Goal: Information Seeking & Learning: Find specific fact

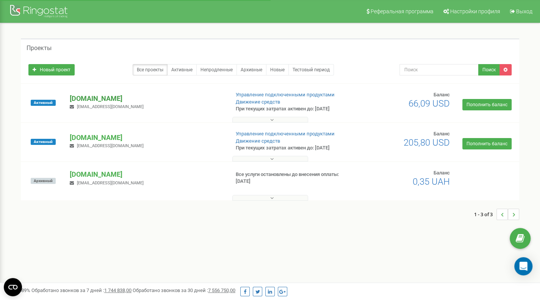
click at [139, 101] on p "[DOMAIN_NAME]" at bounding box center [146, 99] width 153 height 10
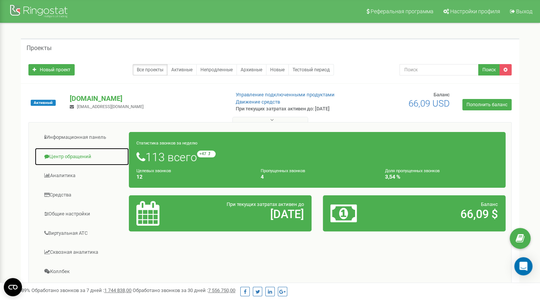
click at [86, 155] on link "Центр обращений" at bounding box center [81, 156] width 95 height 19
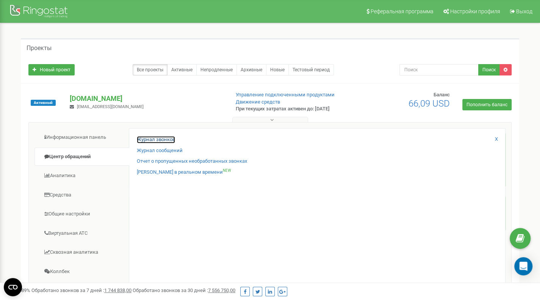
click at [145, 139] on link "Журнал звонков" at bounding box center [156, 139] width 38 height 7
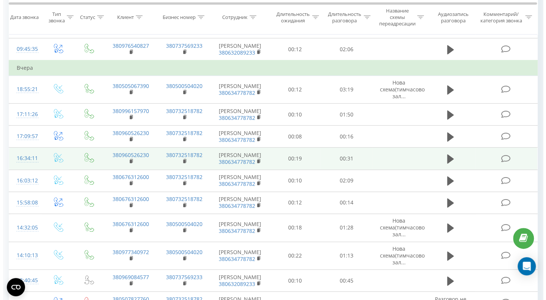
scroll to position [265, 0]
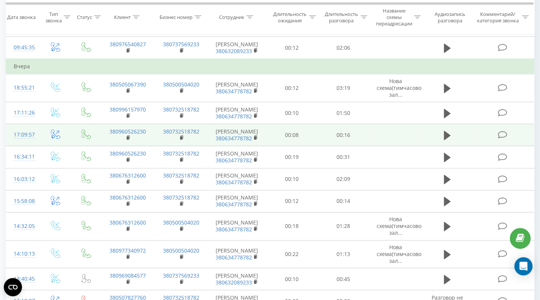
click at [502, 139] on icon at bounding box center [502, 135] width 9 height 8
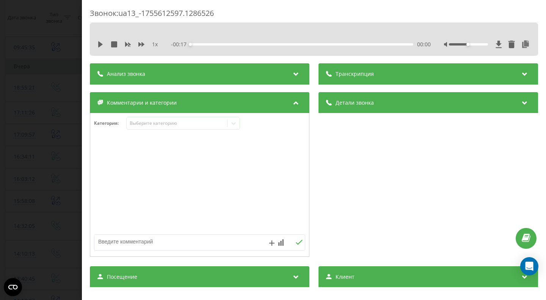
click at [268, 74] on div "Анализ звонка" at bounding box center [199, 73] width 219 height 21
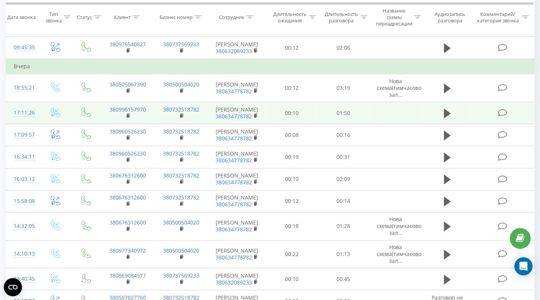
click at [505, 117] on icon at bounding box center [502, 113] width 9 height 8
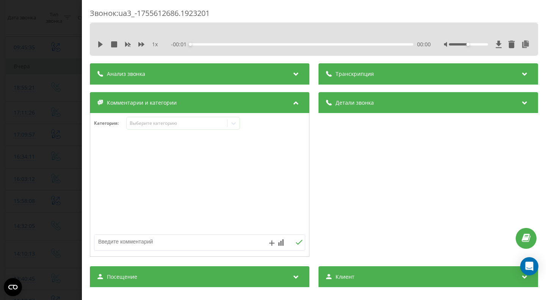
click at [243, 76] on div "Анализ звонка" at bounding box center [199, 73] width 219 height 21
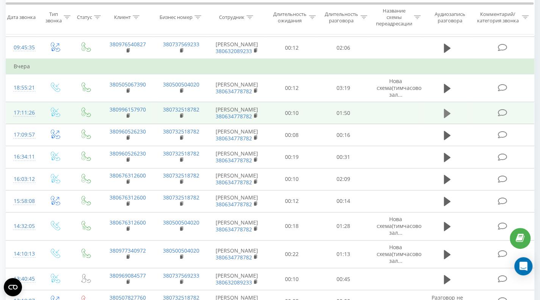
click at [449, 117] on icon at bounding box center [447, 112] width 7 height 9
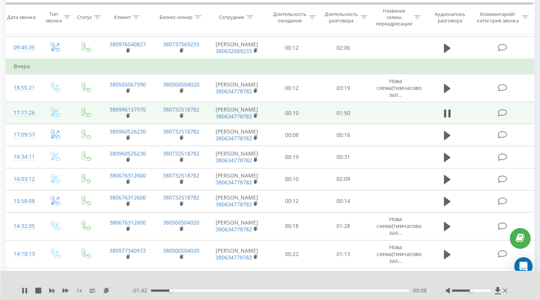
click at [391, 277] on div at bounding box center [265, 280] width 390 height 8
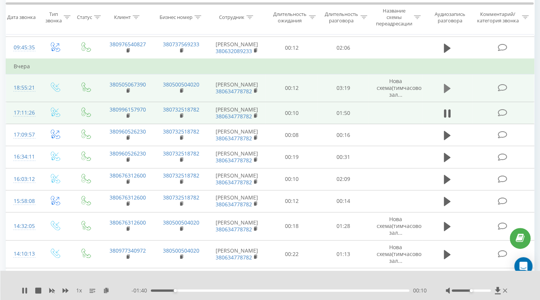
click at [446, 93] on icon at bounding box center [447, 88] width 7 height 9
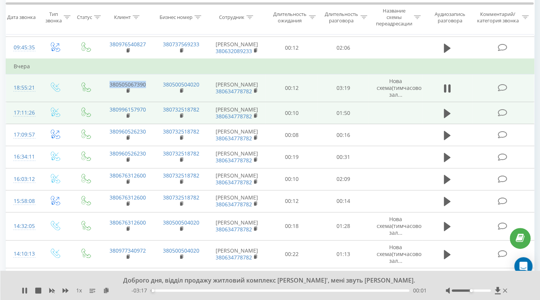
drag, startPoint x: 149, startPoint y: 98, endPoint x: 99, endPoint y: 100, distance: 50.4
click at [99, 100] on tr "18:55:21 380505067390 380500504020 [PERSON_NAME] 380634778782 00:12 03:19 Нова …" at bounding box center [270, 88] width 528 height 28
copy link "380505067390"
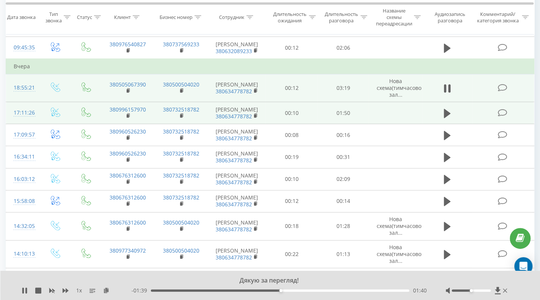
click at [502, 92] on icon at bounding box center [502, 88] width 9 height 8
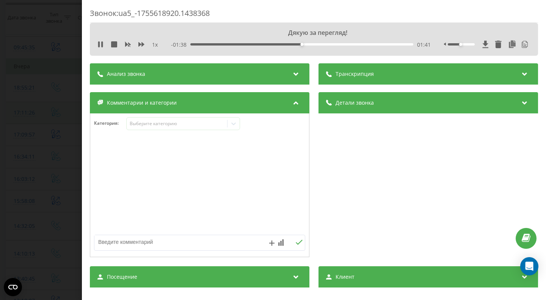
click at [296, 76] on icon at bounding box center [295, 73] width 9 height 8
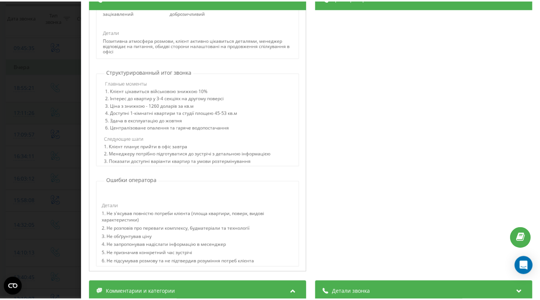
scroll to position [303, 0]
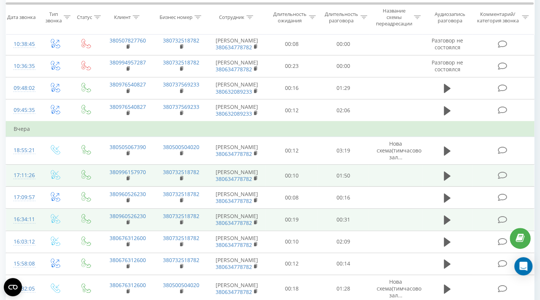
scroll to position [152, 0]
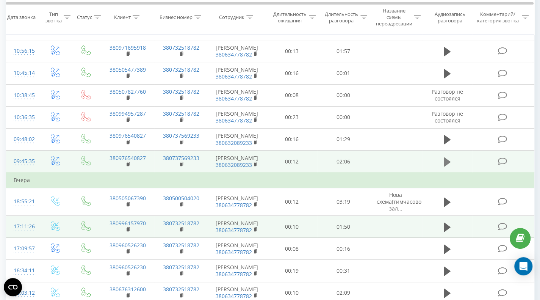
click at [447, 166] on icon at bounding box center [447, 161] width 7 height 9
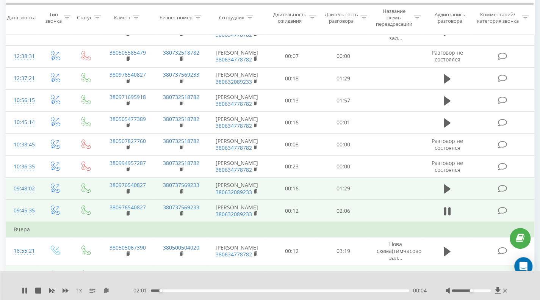
scroll to position [114, 0]
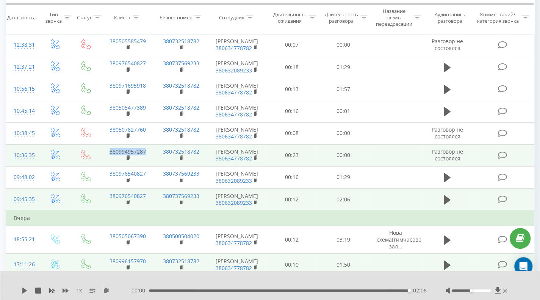
drag, startPoint x: 148, startPoint y: 158, endPoint x: 106, endPoint y: 159, distance: 41.7
click at [106, 159] on td "380994957287" at bounding box center [128, 155] width 54 height 22
copy link "380994957287"
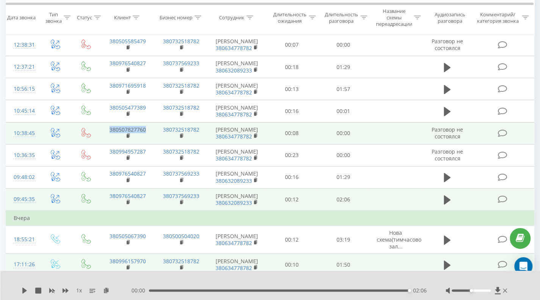
drag, startPoint x: 147, startPoint y: 134, endPoint x: 103, endPoint y: 136, distance: 44.4
click at [103, 136] on td "380507827760" at bounding box center [128, 133] width 54 height 22
copy link "380507827760"
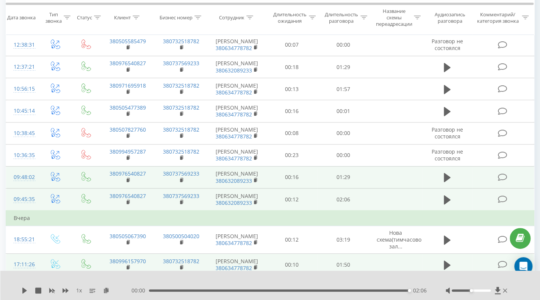
click at [506, 181] on icon at bounding box center [502, 177] width 9 height 8
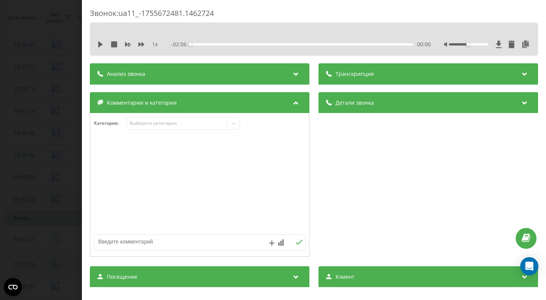
click at [186, 73] on div "Анализ звонка" at bounding box center [199, 73] width 219 height 21
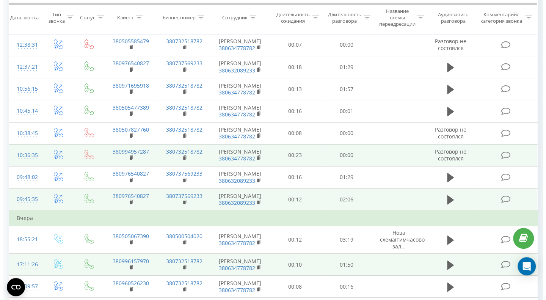
scroll to position [38, 0]
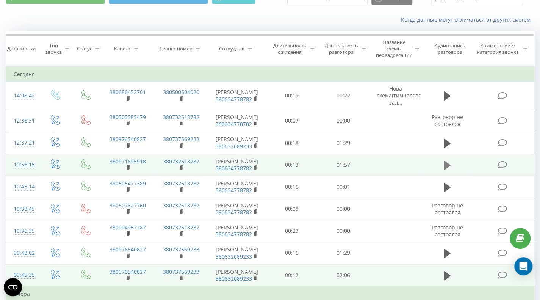
click at [446, 170] on icon at bounding box center [447, 165] width 7 height 9
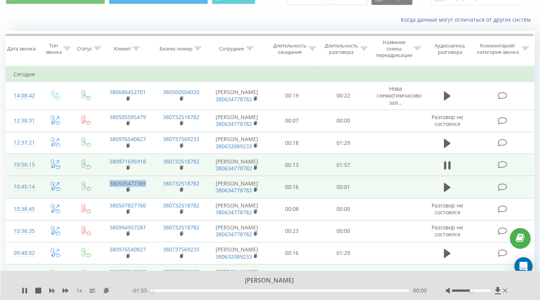
drag, startPoint x: 152, startPoint y: 191, endPoint x: 102, endPoint y: 184, distance: 50.9
click at [102, 184] on td "380505477389" at bounding box center [128, 187] width 54 height 22
copy link "380505477389"
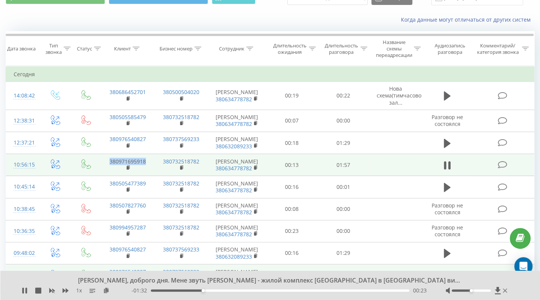
drag, startPoint x: 150, startPoint y: 166, endPoint x: 100, endPoint y: 166, distance: 50.0
click at [100, 166] on tr "10:56:15 380971695918 380732518782 [PERSON_NAME] 380634778782 00:13 01:57" at bounding box center [270, 165] width 528 height 22
copy link "380971695918"
click at [503, 169] on icon at bounding box center [502, 165] width 9 height 8
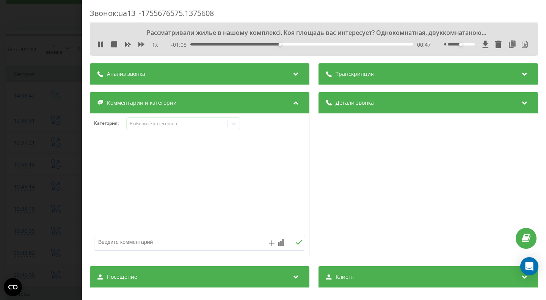
click at [291, 77] on div at bounding box center [296, 74] width 10 height 10
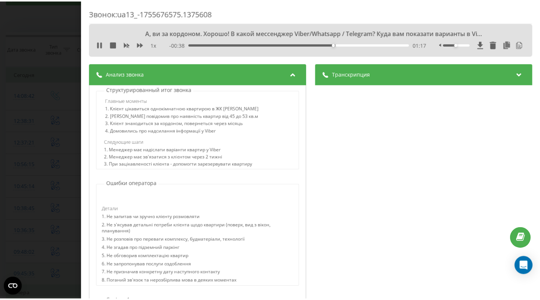
scroll to position [303, 0]
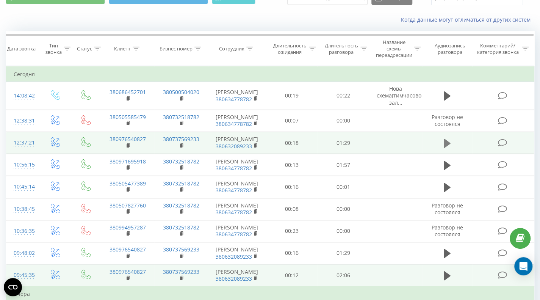
click at [447, 144] on icon at bounding box center [447, 142] width 7 height 9
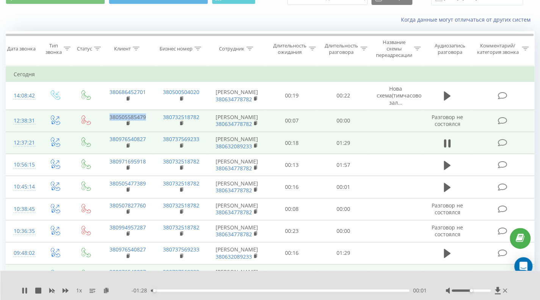
drag, startPoint x: 149, startPoint y: 117, endPoint x: 101, endPoint y: 118, distance: 48.5
click at [101, 118] on td "380505585479" at bounding box center [128, 121] width 54 height 22
copy link "380505585479"
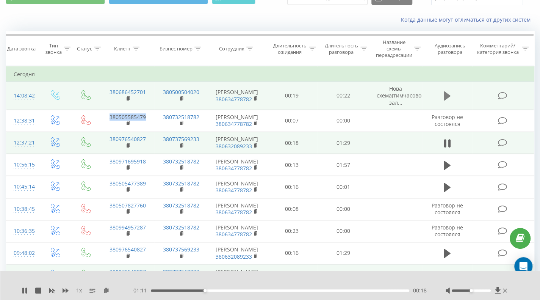
click at [446, 95] on icon at bounding box center [447, 95] width 7 height 9
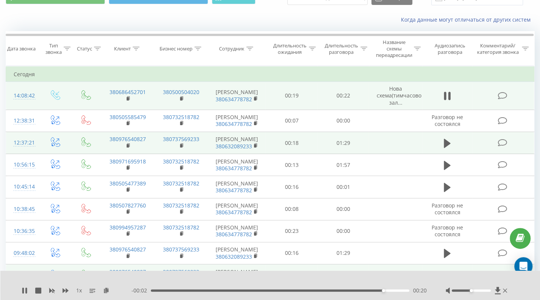
click at [501, 145] on icon at bounding box center [502, 143] width 9 height 8
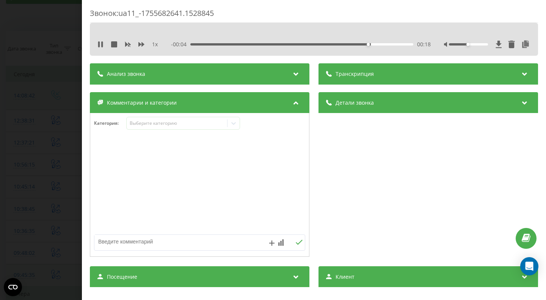
click at [233, 75] on div "Анализ звонка" at bounding box center [199, 73] width 219 height 21
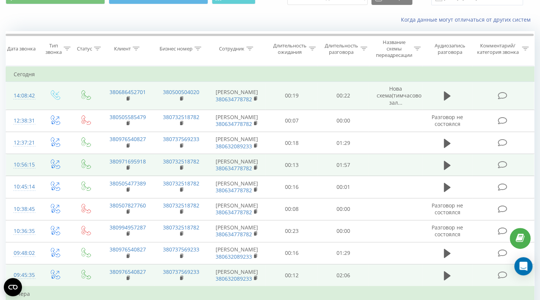
click at [502, 169] on icon at bounding box center [502, 165] width 9 height 8
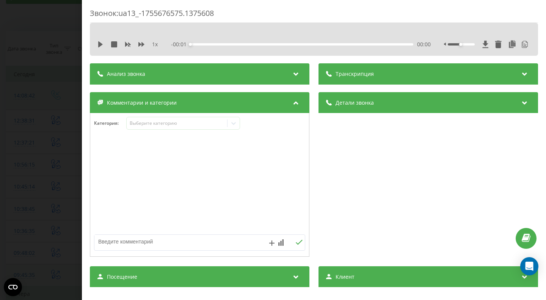
click at [208, 71] on div "Анализ звонка" at bounding box center [199, 73] width 219 height 21
